Goal: Task Accomplishment & Management: Use online tool/utility

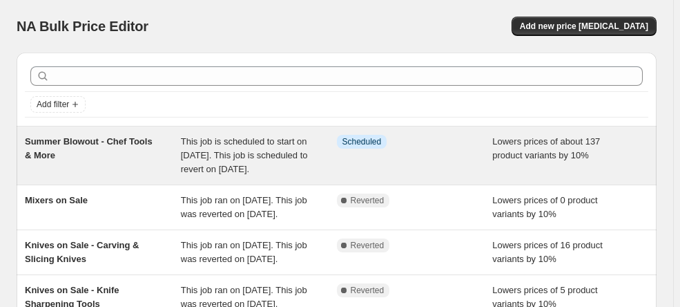
click at [127, 176] on div "Summer Blowout - Chef Tools & More" at bounding box center [103, 155] width 156 height 41
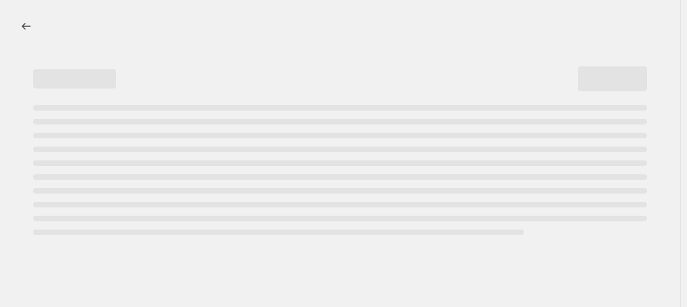
select select "percentage"
select select "no_change"
select select "product_status"
select select "tag"
select select "not_equal"
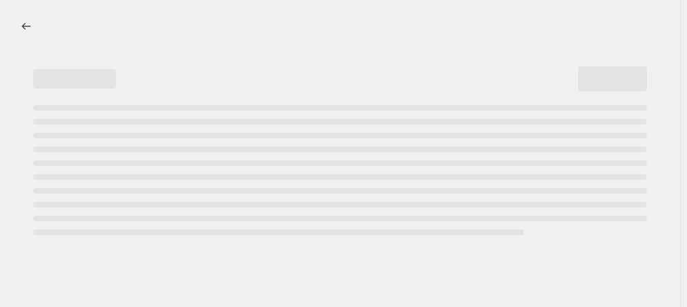
select select "inventory_quantity"
select select ">"
select select "collection"
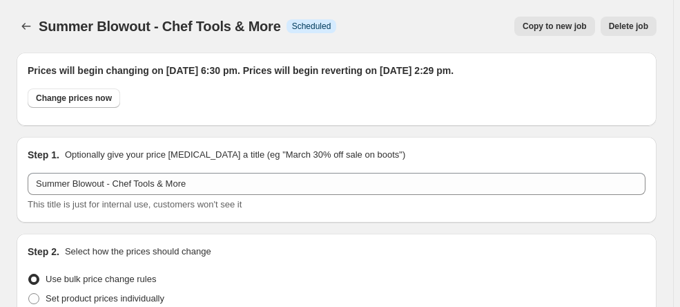
click at [580, 29] on span "Copy to new job" at bounding box center [555, 26] width 64 height 11
select select "percentage"
select select "no_change"
select select "product_status"
select select "tag"
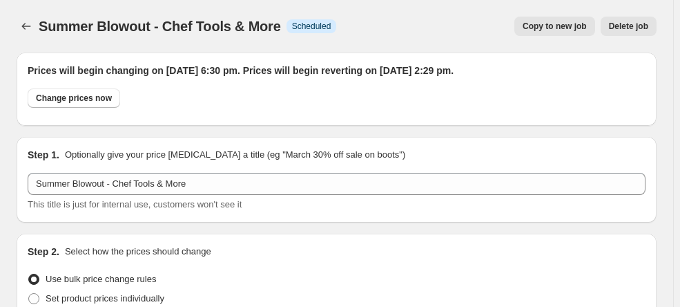
select select "not_equal"
select select "inventory_quantity"
select select ">"
select select "collection"
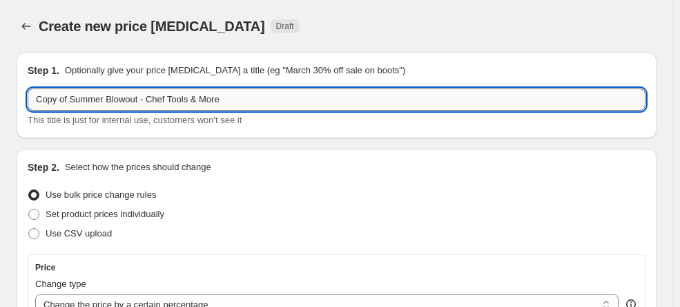
click at [70, 95] on input "Copy of Summer Blowout - Chef Tools & More" at bounding box center [337, 99] width 618 height 22
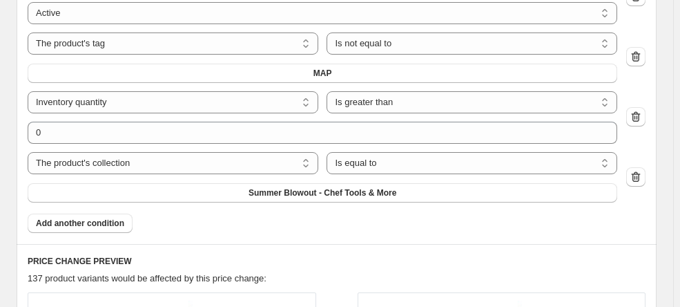
scroll to position [1124, 0]
type input "Summer Blowout - Barware"
click at [290, 189] on span "Summer Blowout - Chef Tools & More" at bounding box center [323, 191] width 148 height 11
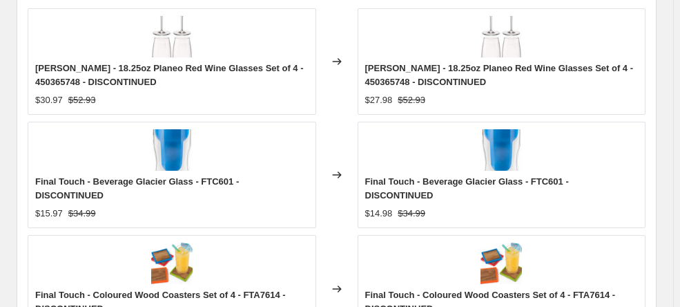
scroll to position [1409, 0]
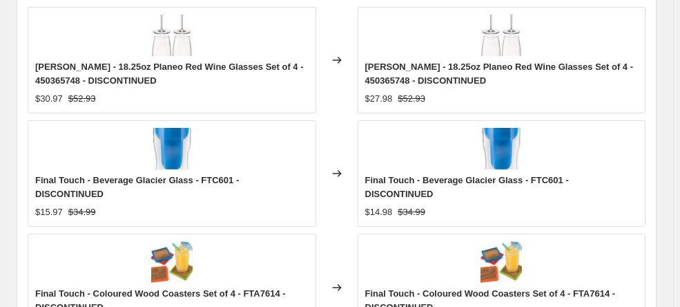
drag, startPoint x: 290, startPoint y: 189, endPoint x: 452, endPoint y: 251, distance: 173.8
click at [452, 251] on div "Final Touch - Coloured Wood Coasters Set of 4 - FTA7614 - DISCONTINUED $14.98 $…" at bounding box center [502, 286] width 289 height 106
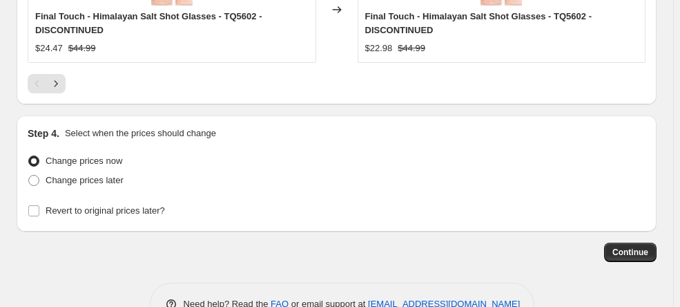
scroll to position [1937, 0]
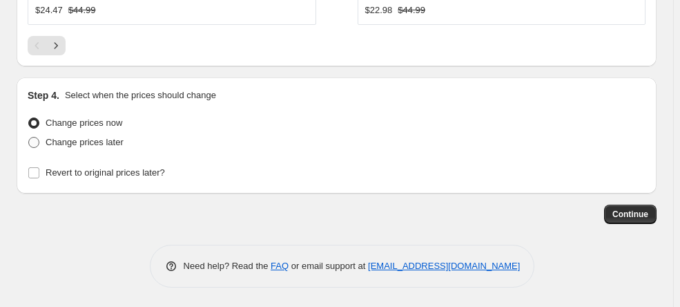
click at [106, 138] on span "Change prices later" at bounding box center [85, 142] width 78 height 10
click at [29, 137] on input "Change prices later" at bounding box center [28, 137] width 1 height 1
radio input "true"
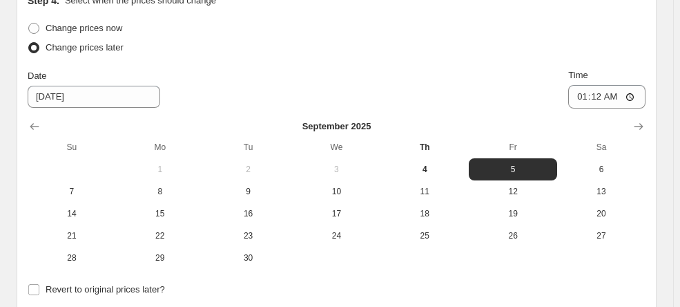
scroll to position [2032, 0]
click at [137, 283] on span "Revert to original prices later?" at bounding box center [105, 288] width 119 height 10
click at [39, 283] on input "Revert to original prices later?" at bounding box center [33, 288] width 11 height 11
checkbox input "true"
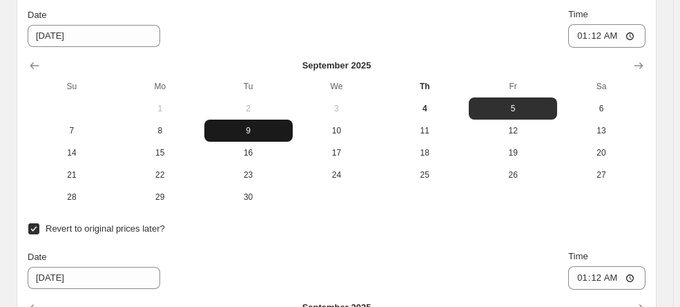
scroll to position [2093, 0]
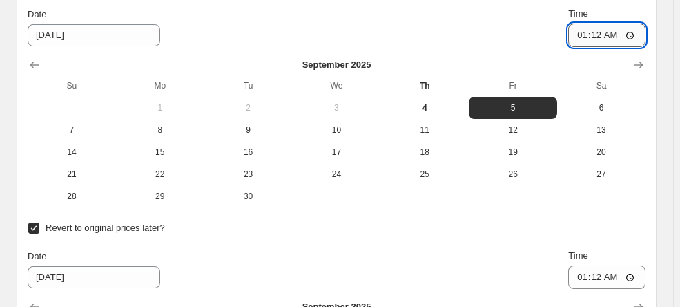
click at [601, 34] on input "01:12" at bounding box center [606, 34] width 77 height 23
type input "18:30"
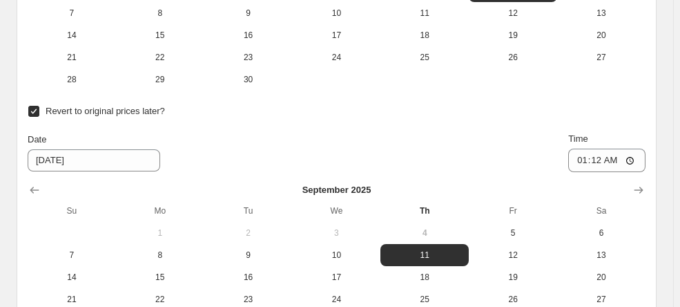
scroll to position [2212, 0]
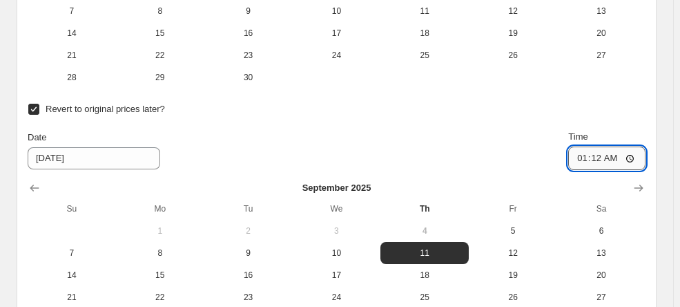
click at [599, 153] on input "01:12" at bounding box center [606, 157] width 77 height 23
type input "14:29"
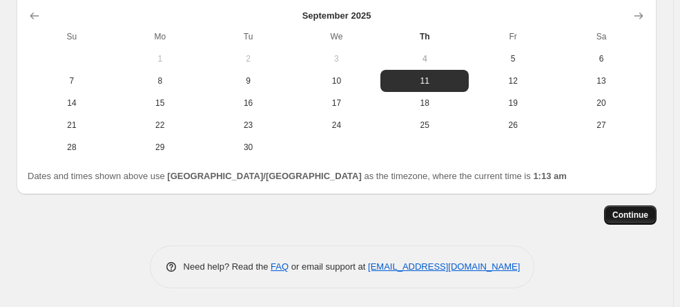
click at [621, 215] on span "Continue" at bounding box center [630, 214] width 36 height 11
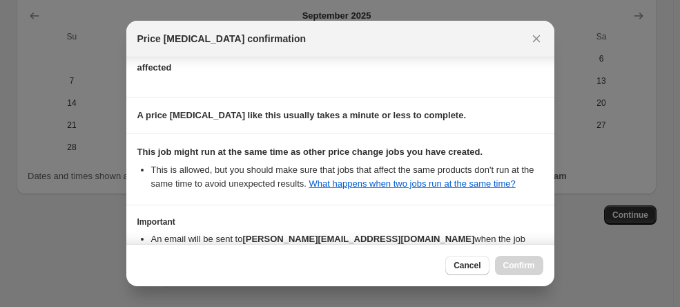
scroll to position [284, 0]
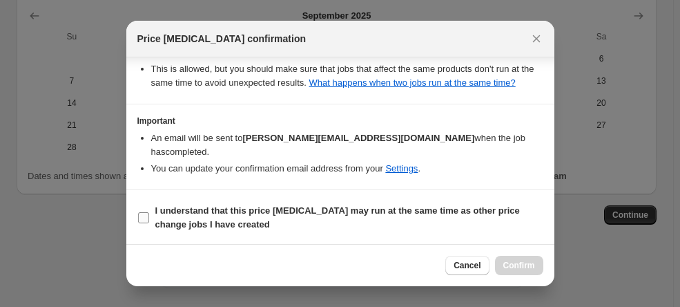
click at [247, 213] on b "I understand that this price [MEDICAL_DATA] may run at the same time as other p…" at bounding box center [337, 217] width 365 height 24
click at [149, 213] on input "I understand that this price [MEDICAL_DATA] may run at the same time as other p…" at bounding box center [143, 217] width 11 height 11
checkbox input "true"
click at [510, 265] on span "Confirm" at bounding box center [519, 265] width 32 height 11
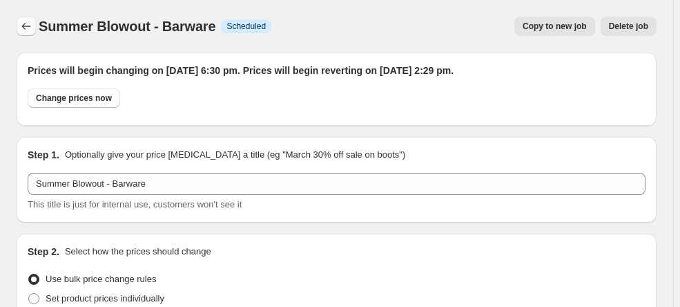
click at [25, 29] on icon "Price change jobs" at bounding box center [26, 26] width 9 height 7
